Goal: Task Accomplishment & Management: Manage account settings

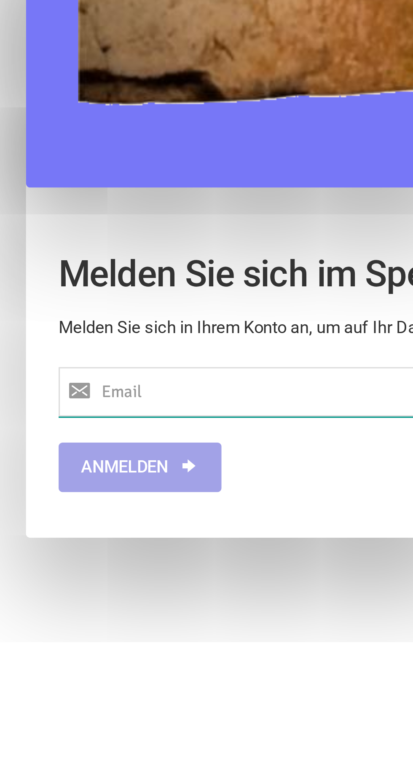
click at [79, 523] on input "text" at bounding box center [206, 521] width 375 height 16
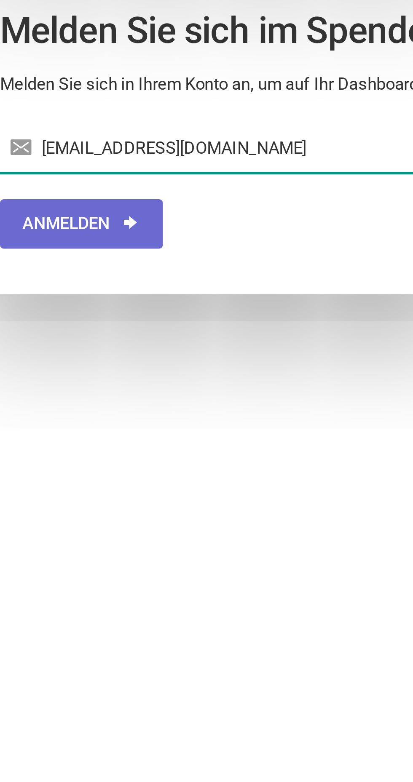
type input "[EMAIL_ADDRESS][DOMAIN_NAME]"
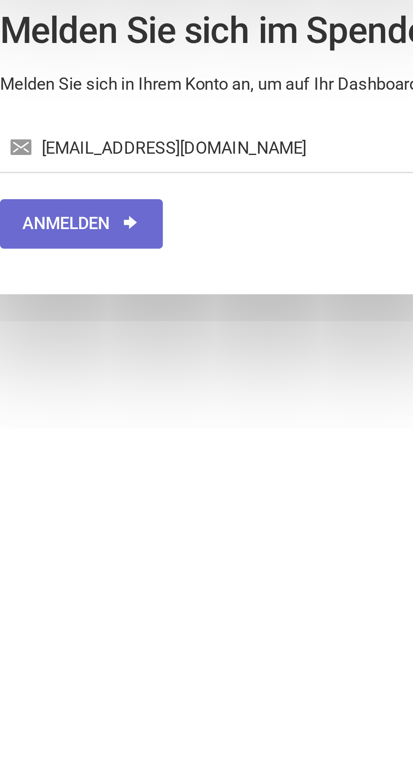
click at [59, 543] on icon "button" at bounding box center [61, 544] width 7 height 7
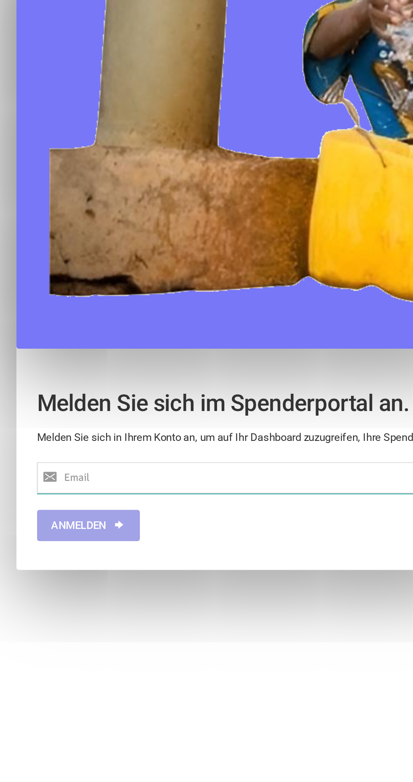
click at [117, 524] on input "text" at bounding box center [206, 521] width 375 height 16
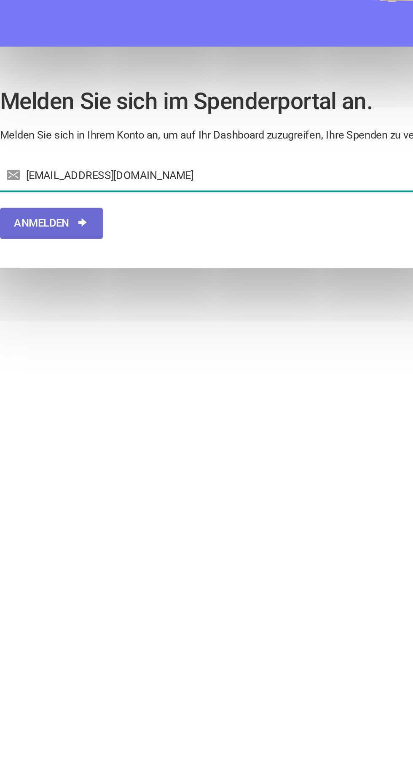
type input "[EMAIL_ADDRESS][DOMAIN_NAME]"
click at [67, 547] on button "Anmelden" at bounding box center [45, 545] width 53 height 16
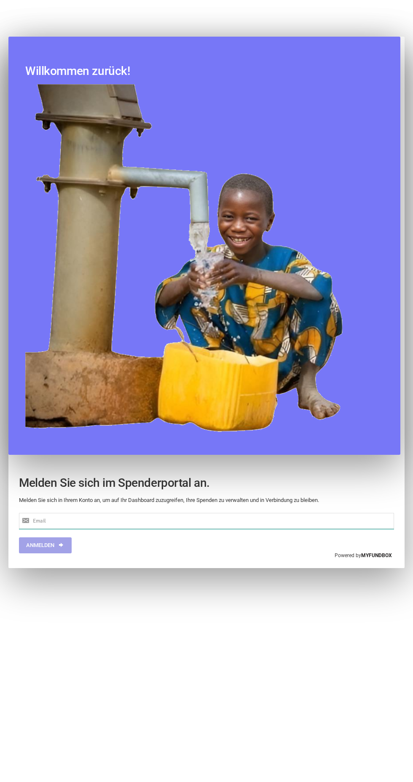
click at [170, 517] on input "text" at bounding box center [206, 521] width 375 height 16
type input "Z"
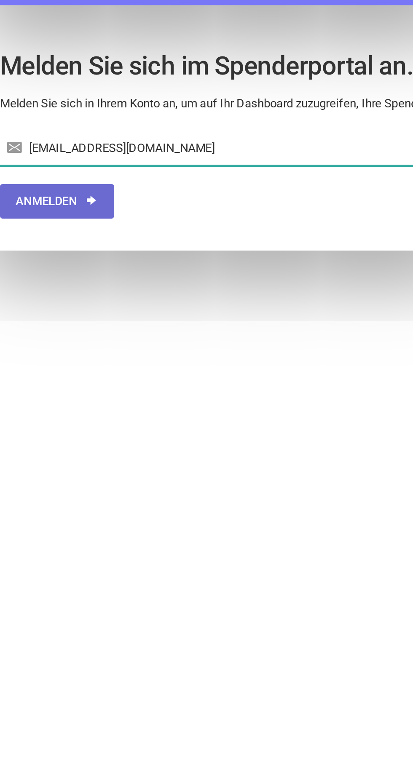
type input "[EMAIL_ADDRESS][DOMAIN_NAME]"
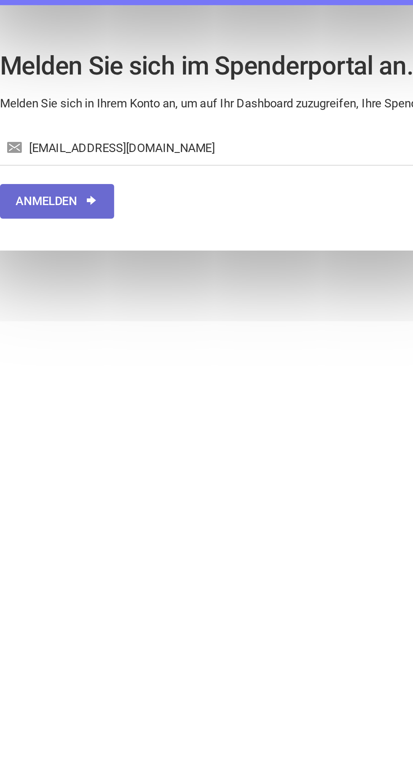
click at [61, 543] on icon "button" at bounding box center [61, 544] width 7 height 7
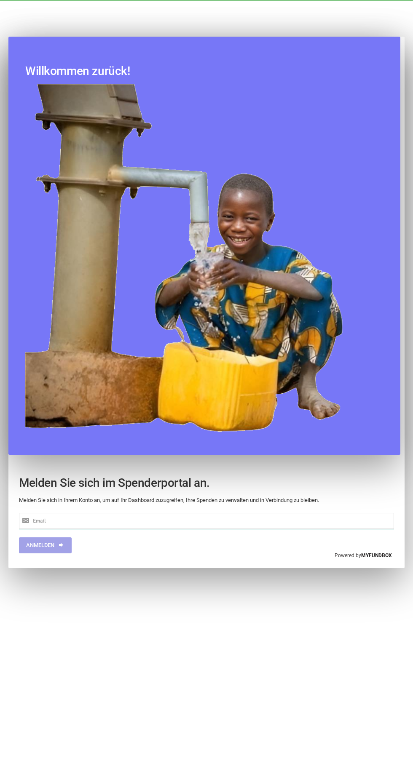
click at [173, 517] on input "text" at bounding box center [206, 521] width 375 height 16
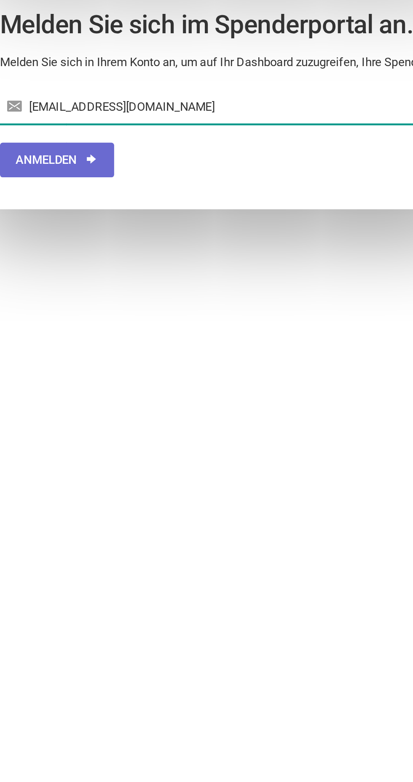
type input "[EMAIL_ADDRESS][DOMAIN_NAME]"
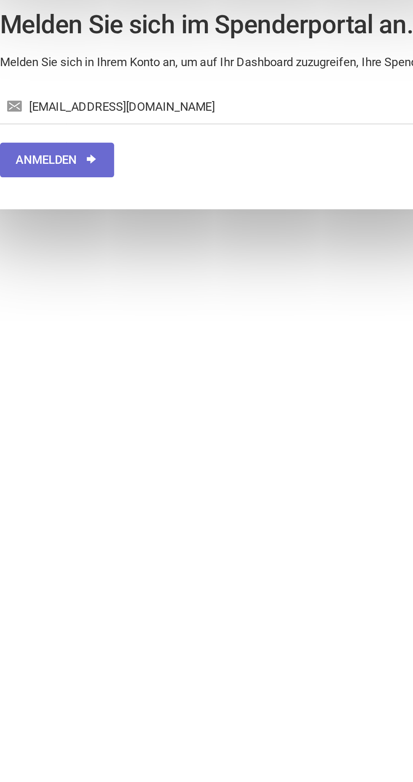
click at [52, 546] on button "Anmelden" at bounding box center [45, 545] width 53 height 16
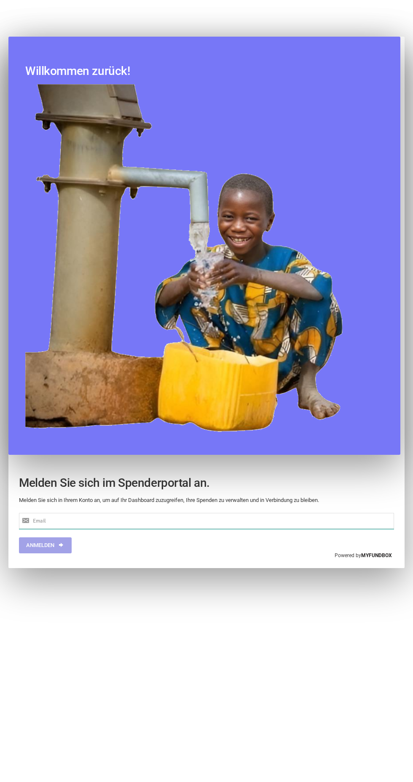
click at [137, 519] on input "text" at bounding box center [206, 521] width 375 height 16
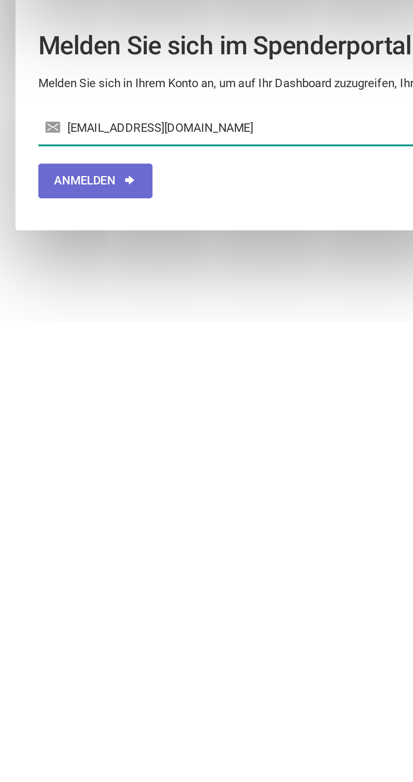
type input "[EMAIL_ADDRESS][DOMAIN_NAME]"
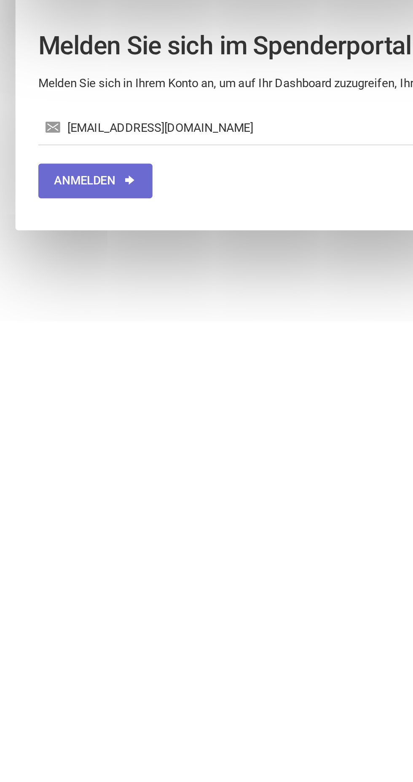
click at [54, 542] on button "Anmelden" at bounding box center [45, 545] width 53 height 16
